Goal: Task Accomplishment & Management: Use online tool/utility

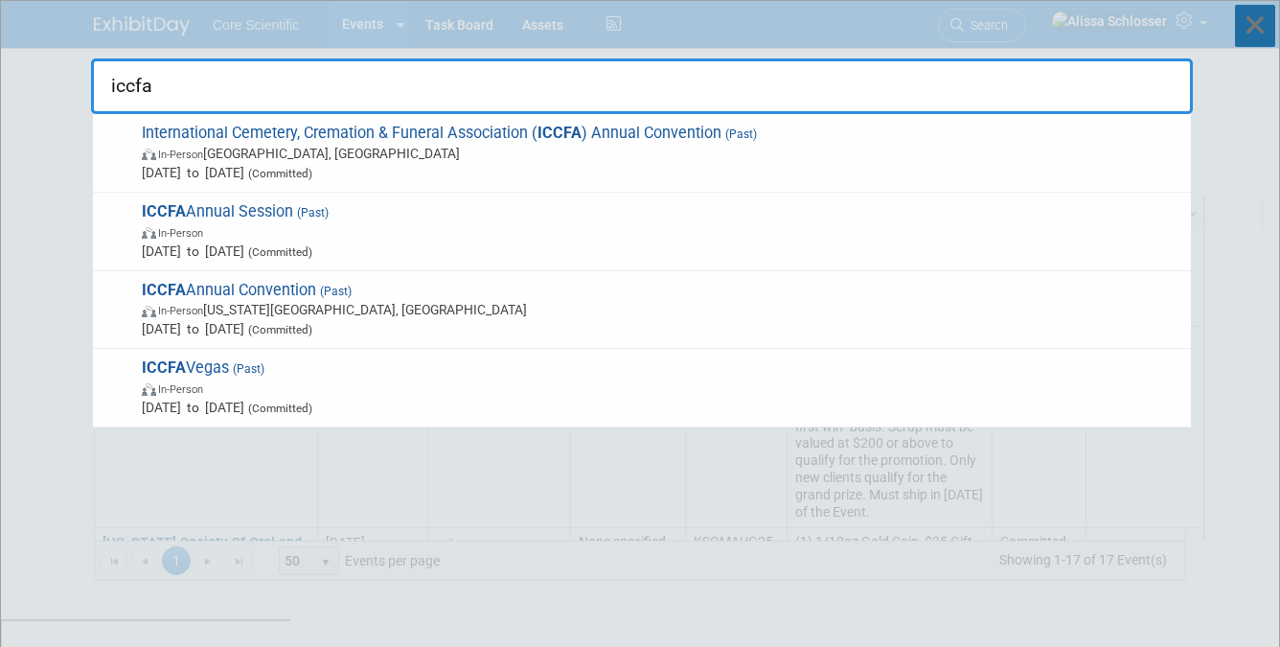
click at [1258, 32] on icon at bounding box center [1255, 26] width 40 height 42
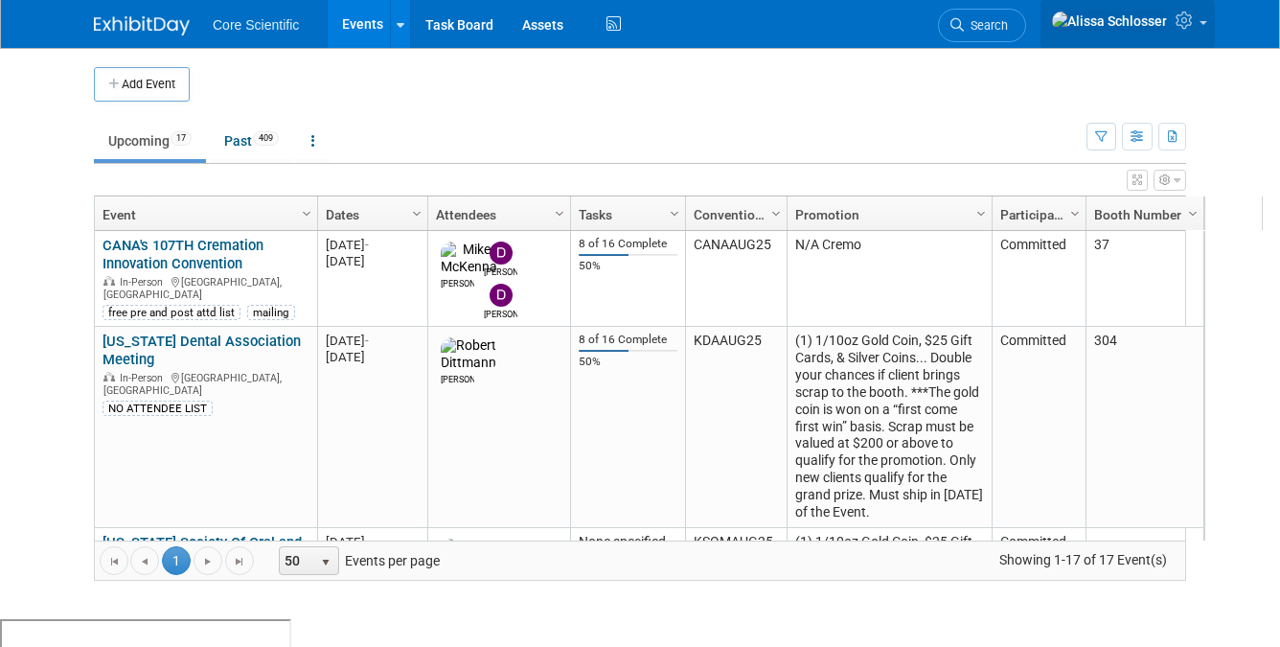
click at [1193, 18] on icon at bounding box center [1187, 19] width 22 height 17
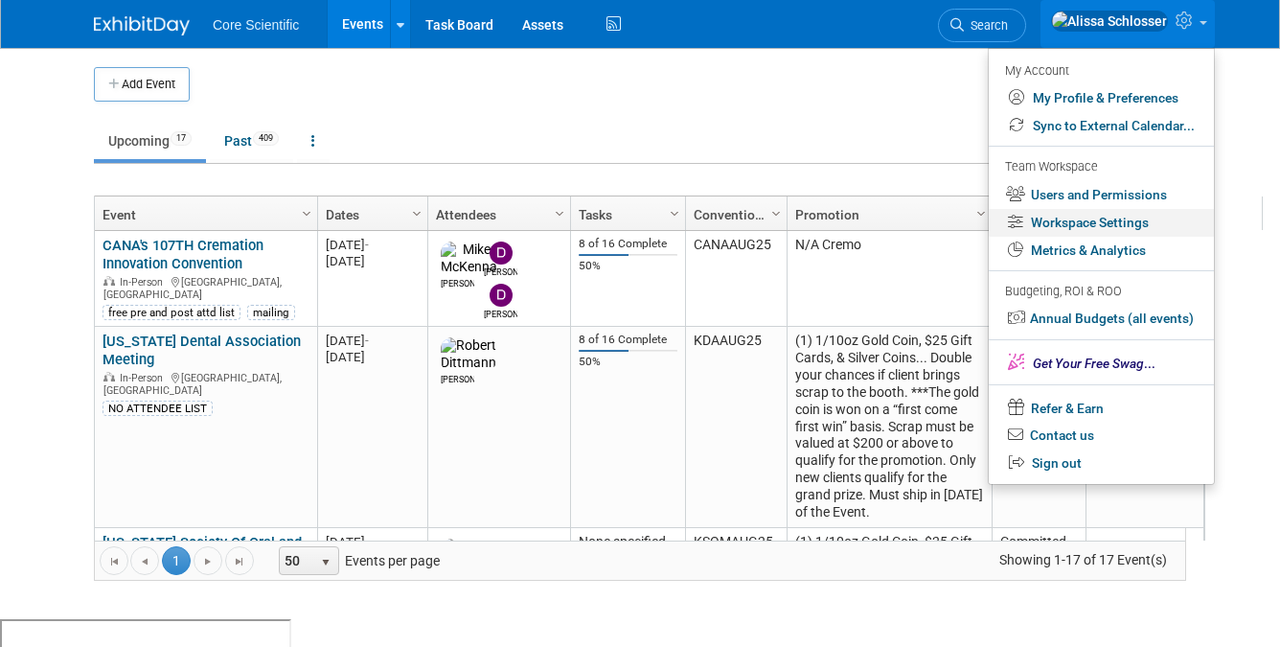
click at [1095, 225] on link "Workspace Settings" at bounding box center [1101, 223] width 225 height 28
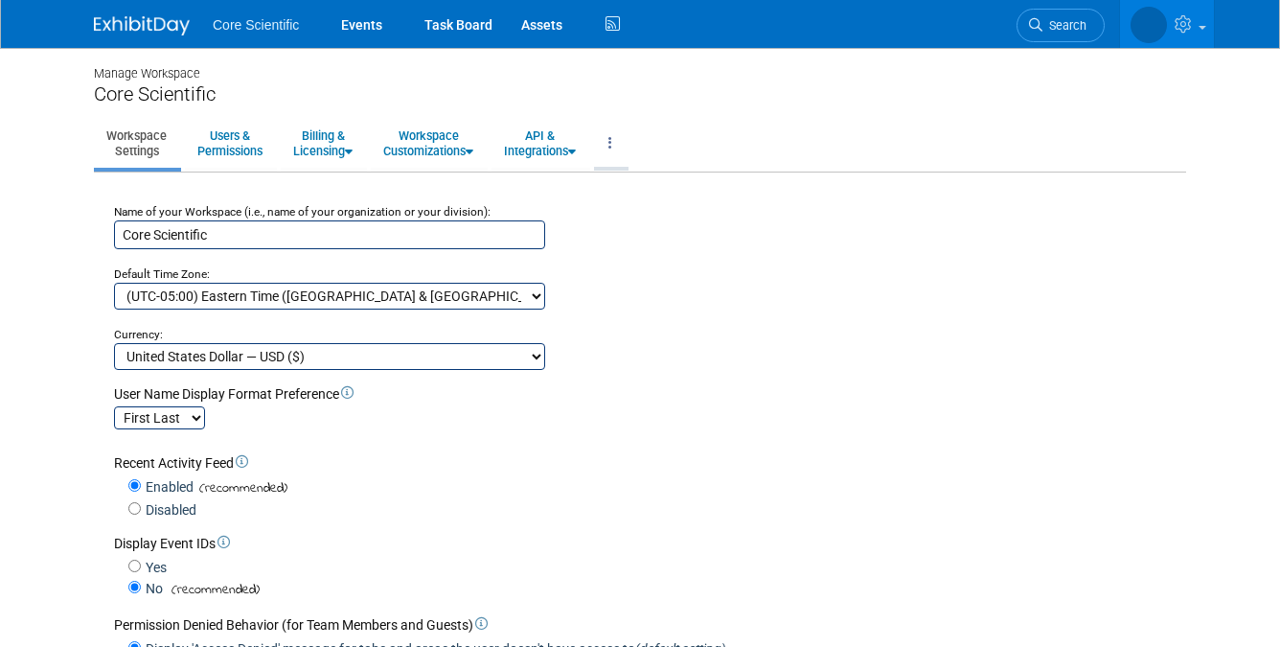
click at [627, 145] on link at bounding box center [610, 143] width 33 height 47
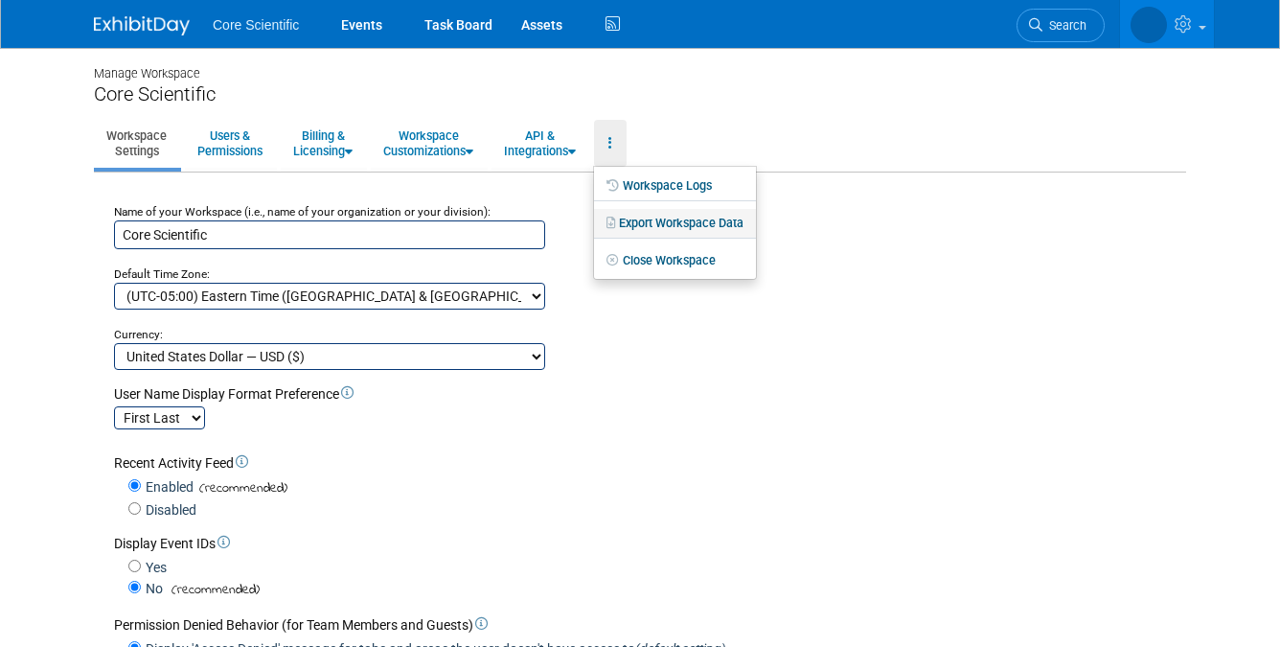
click at [684, 229] on link "Export Workspace Data" at bounding box center [675, 223] width 162 height 29
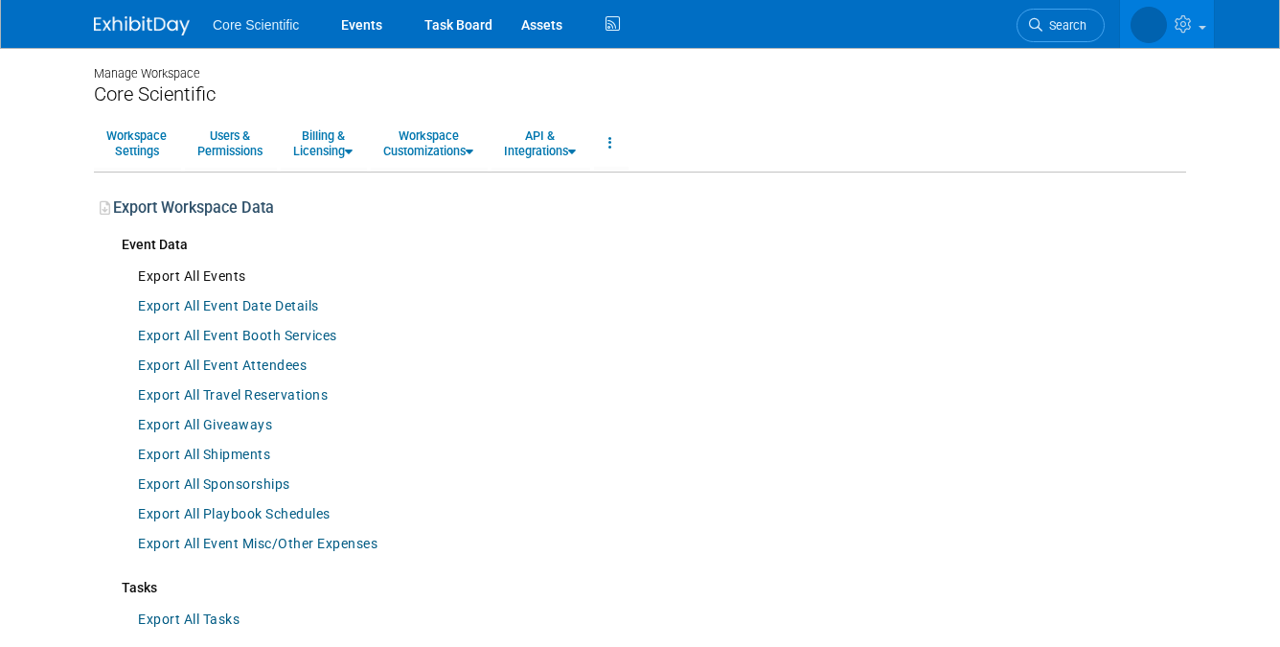
click at [203, 273] on link "Export All Events" at bounding box center [191, 277] width 127 height 30
